Goal: Complete application form

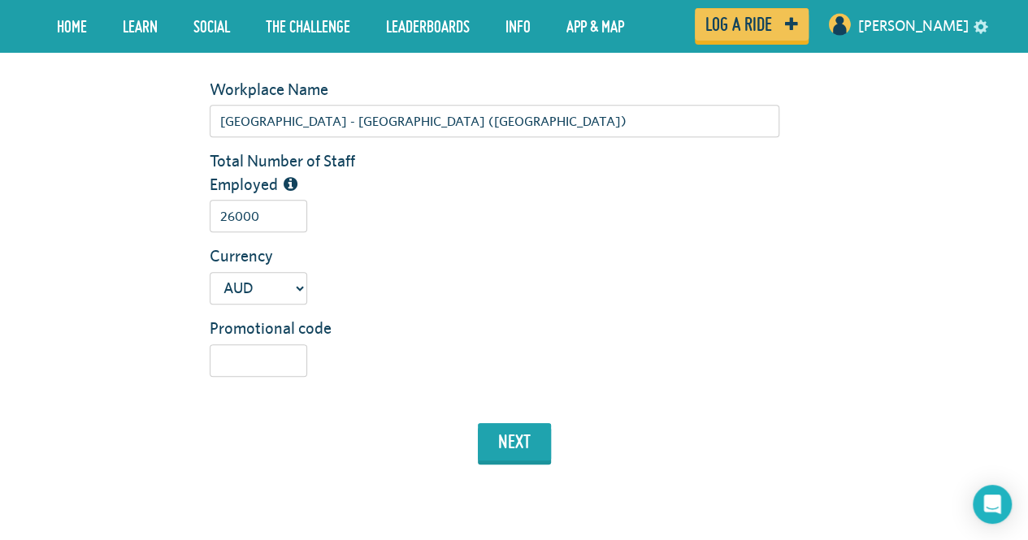
scroll to position [516, 0]
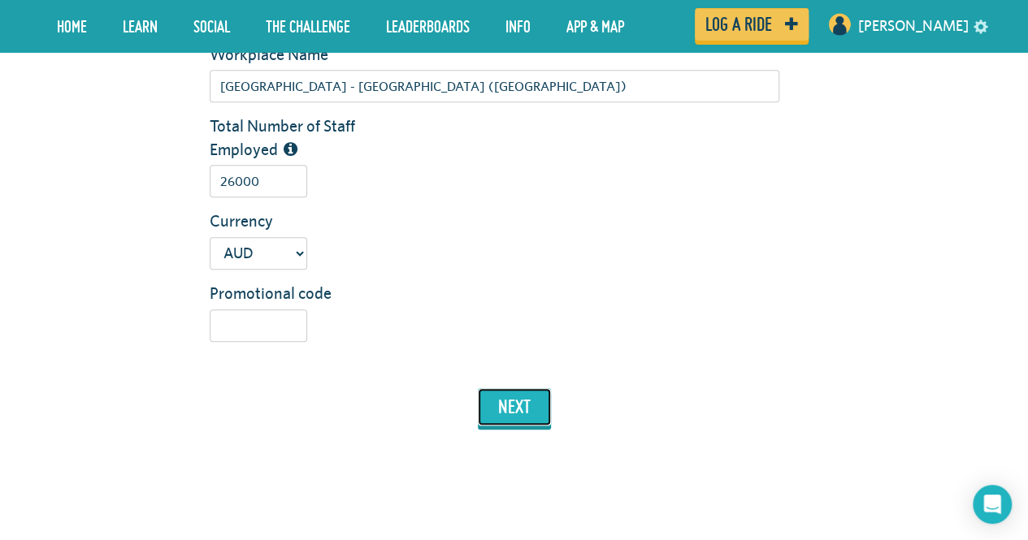
click at [512, 413] on button "next" at bounding box center [514, 406] width 73 height 37
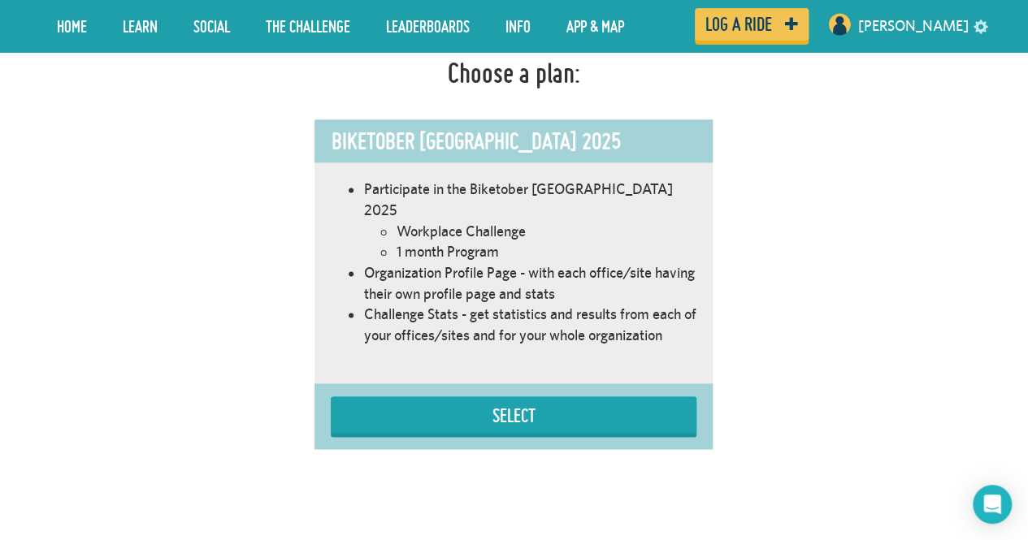
scroll to position [999, 0]
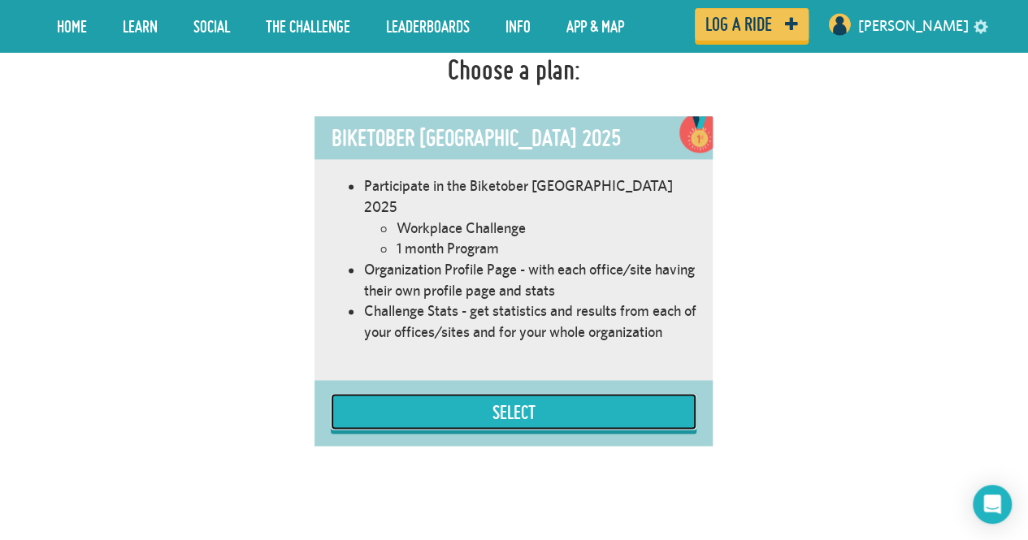
click at [513, 393] on button "Select" at bounding box center [514, 411] width 366 height 37
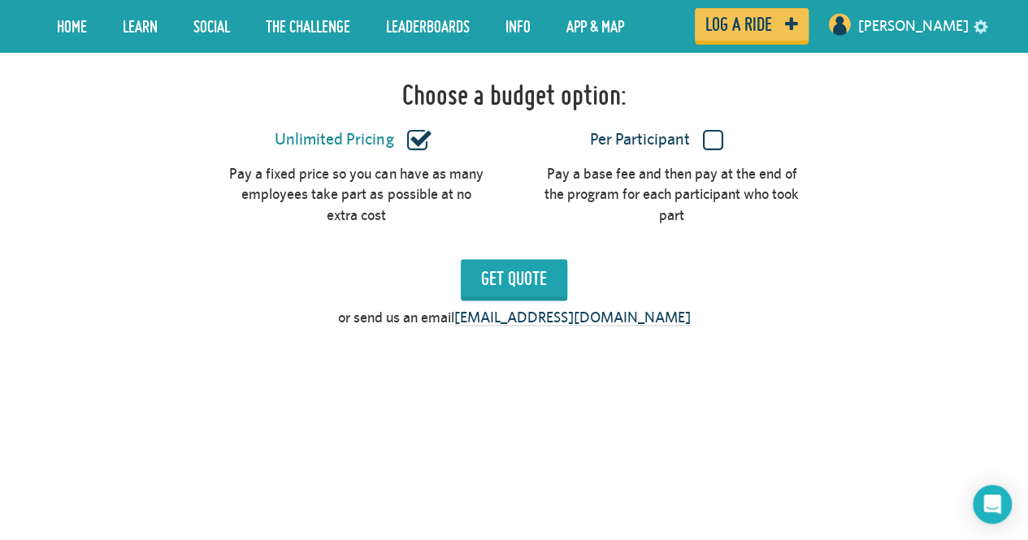
scroll to position [1484, 0]
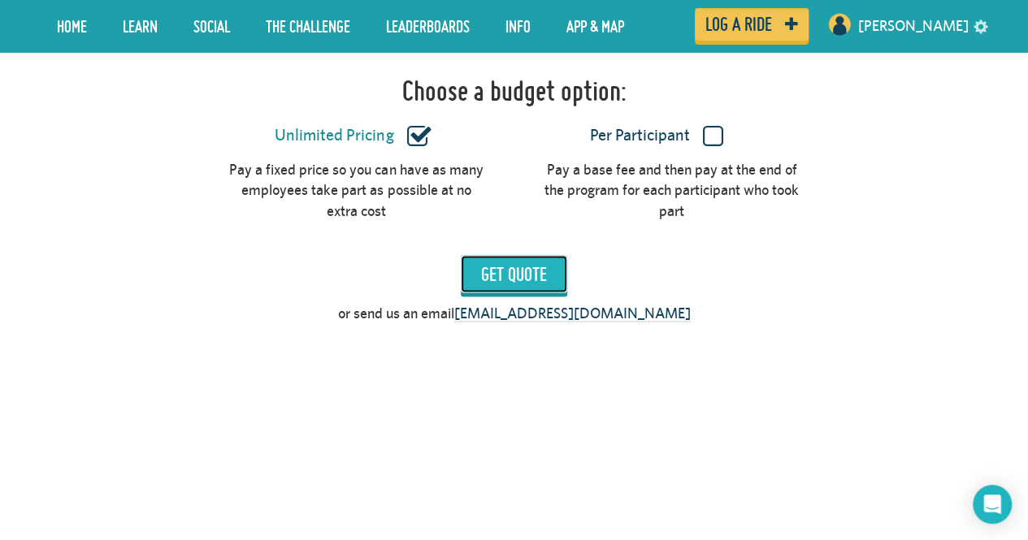
click at [509, 258] on input "Get Quote" at bounding box center [514, 273] width 106 height 37
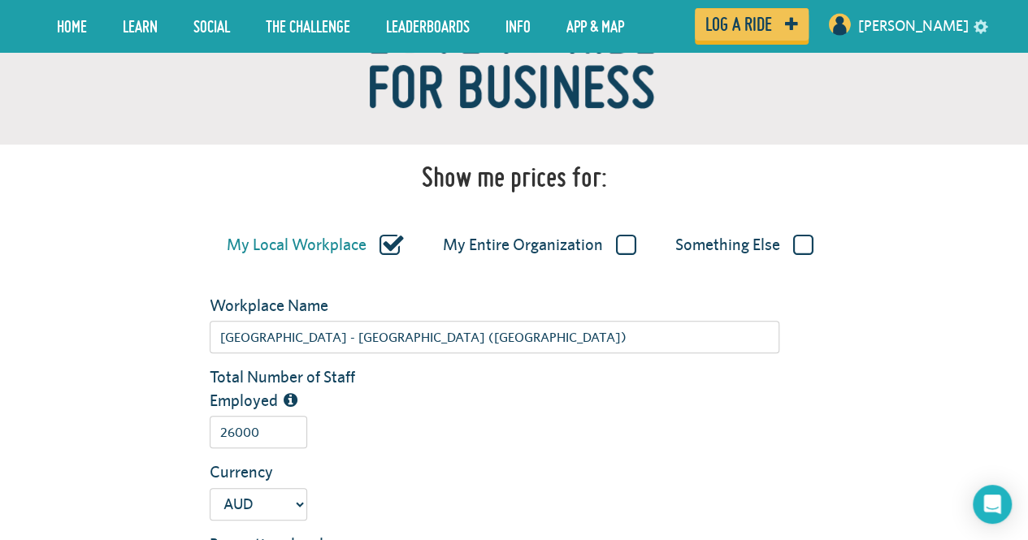
scroll to position [366, 0]
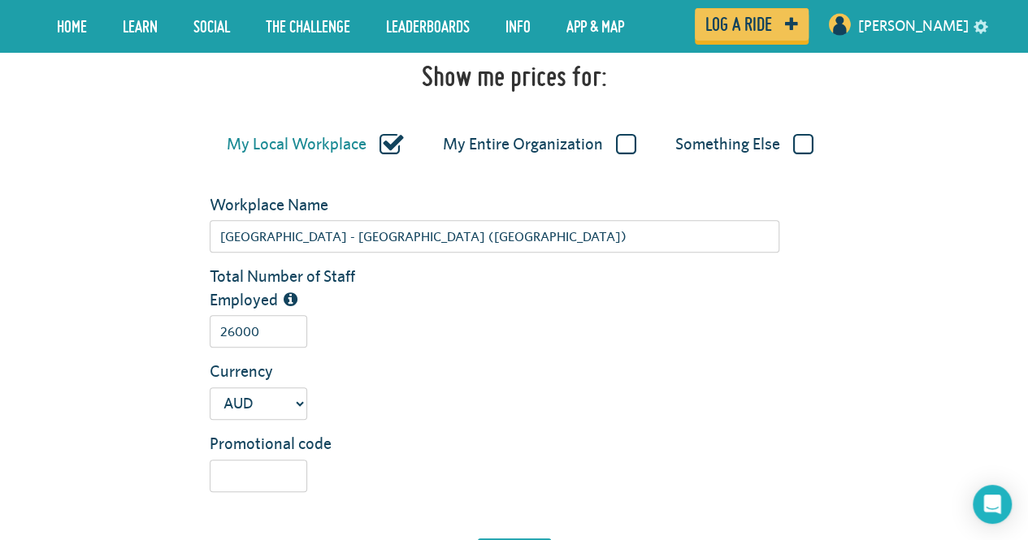
click at [801, 145] on label "Something Else" at bounding box center [744, 144] width 138 height 21
click at [0, 0] on input "Something Else" at bounding box center [0, 0] width 0 height 0
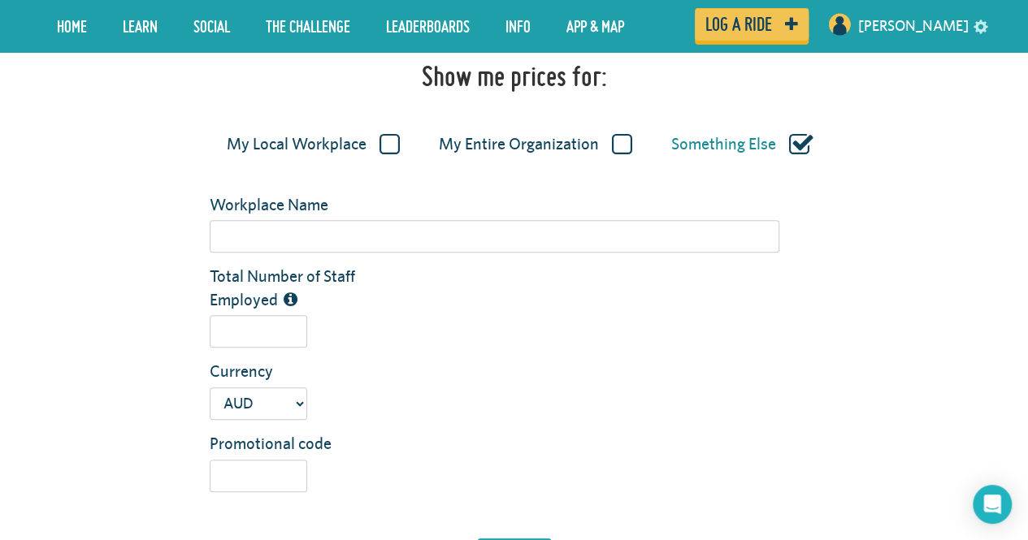
click at [390, 145] on label "My Local Workplace" at bounding box center [313, 144] width 173 height 21
click at [0, 0] on input "My Local Workplace" at bounding box center [0, 0] width 0 height 0
type input "[GEOGRAPHIC_DATA] - [GEOGRAPHIC_DATA] ([GEOGRAPHIC_DATA])"
type input "26000"
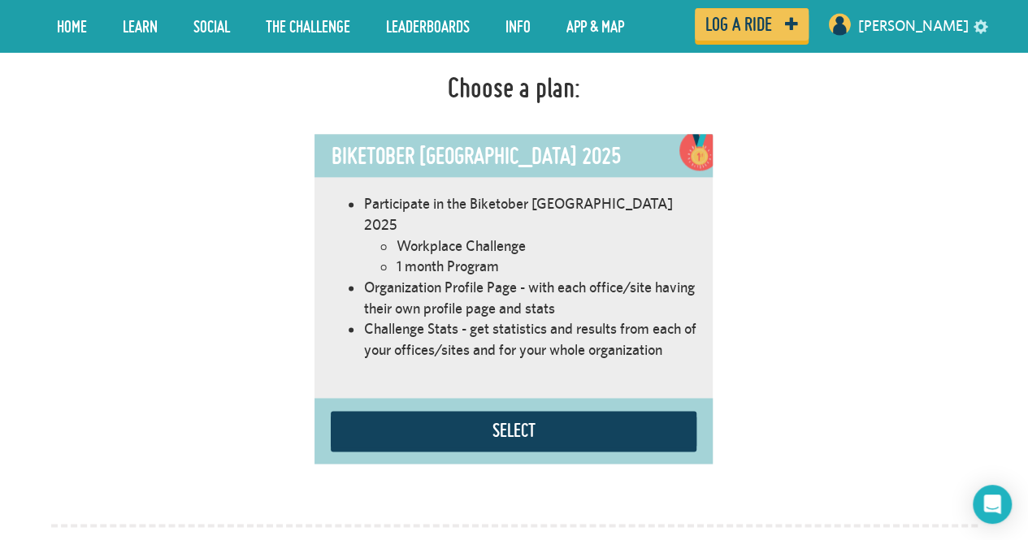
scroll to position [983, 0]
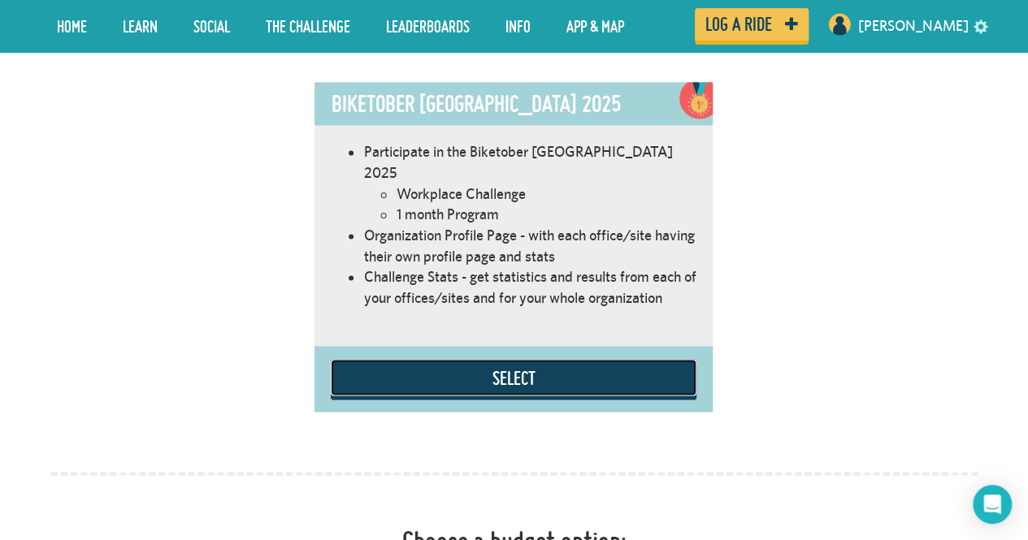
click at [518, 369] on button "Select" at bounding box center [514, 377] width 366 height 37
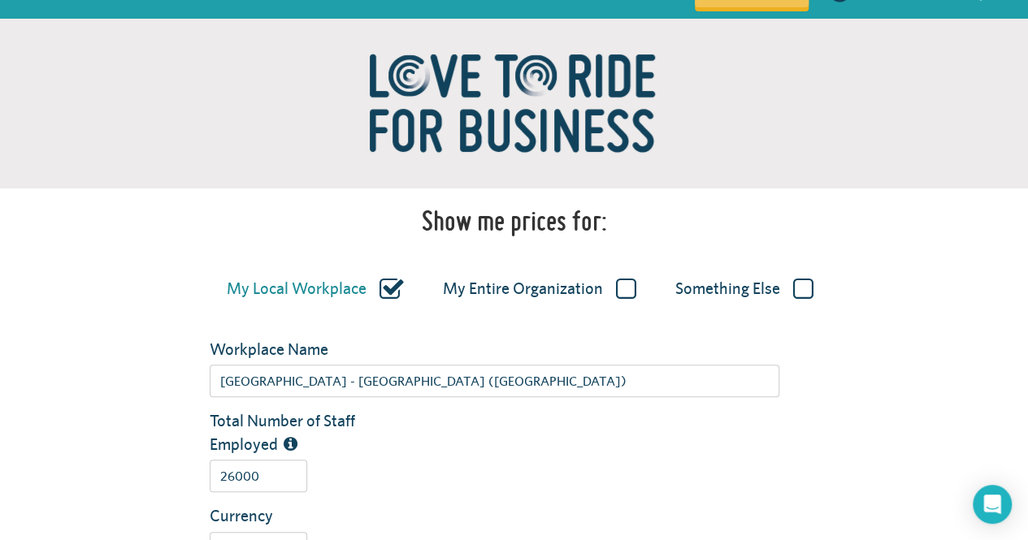
scroll to position [0, 0]
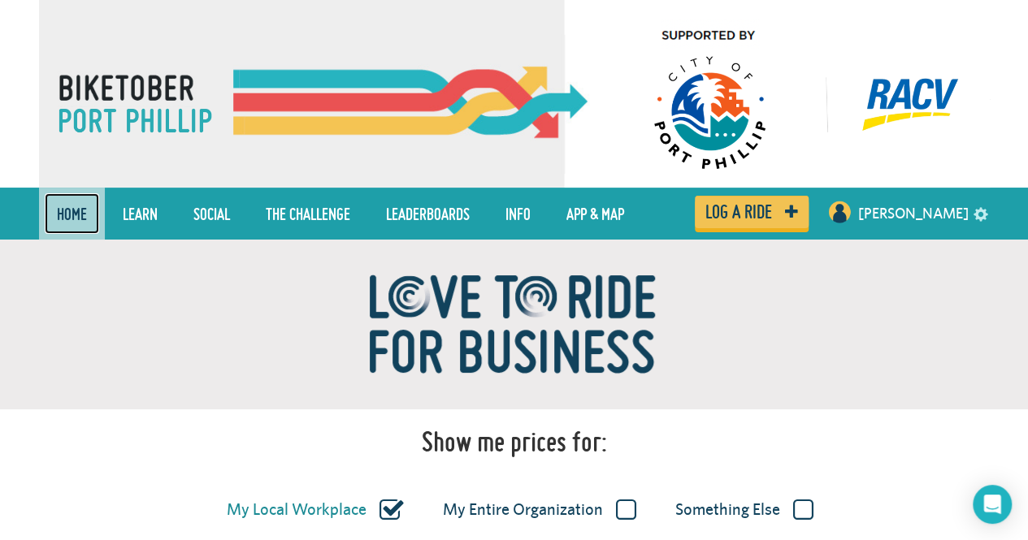
click at [81, 207] on link "Home" at bounding box center [72, 213] width 54 height 41
